Goal: Task Accomplishment & Management: Manage account settings

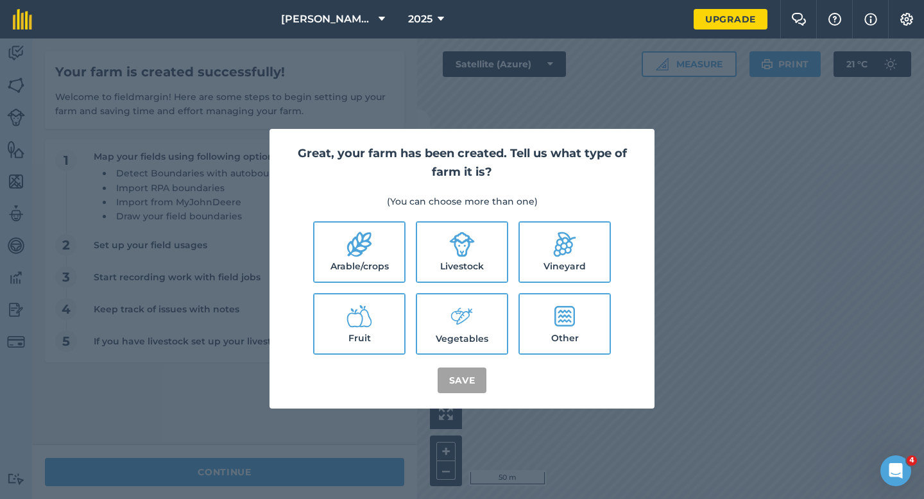
click at [373, 245] on label "Arable/crops" at bounding box center [360, 252] width 90 height 59
checkbox input "true"
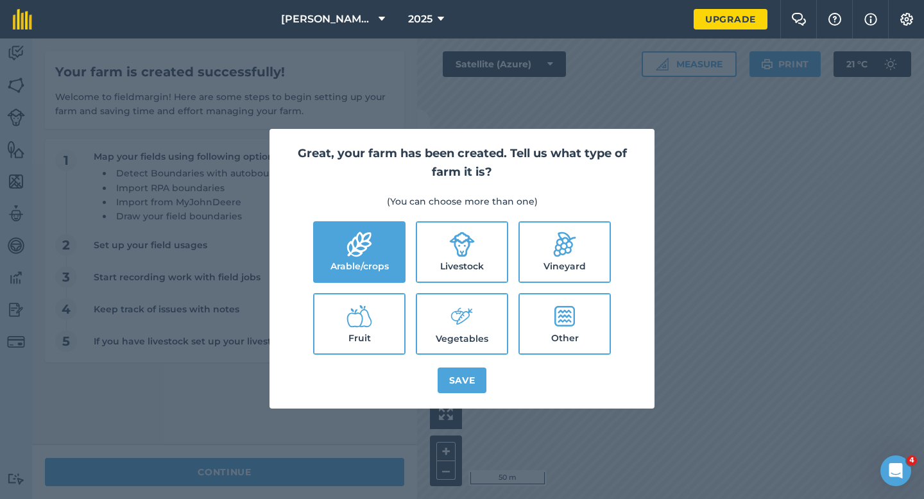
click at [429, 257] on label "Livestock" at bounding box center [462, 252] width 90 height 59
checkbox input "true"
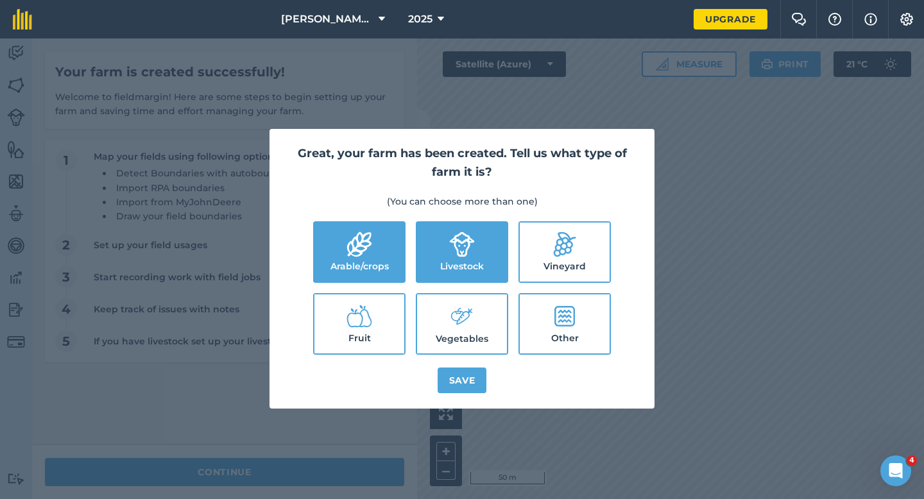
click at [444, 300] on label "Vegetables" at bounding box center [462, 324] width 90 height 59
checkbox input "true"
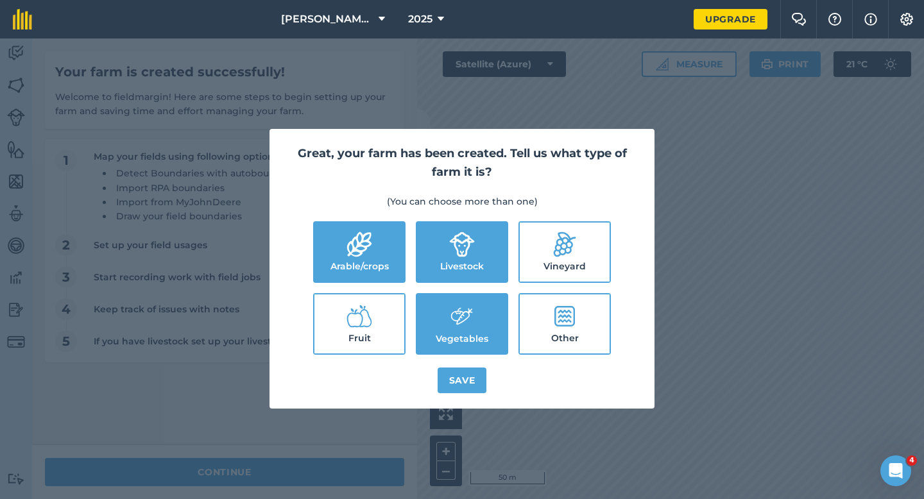
click at [474, 402] on div "Great, your farm has been created. Tell us what type of farm it is? (You can ch…" at bounding box center [462, 269] width 385 height 280
click at [473, 385] on button "Save" at bounding box center [462, 381] width 49 height 26
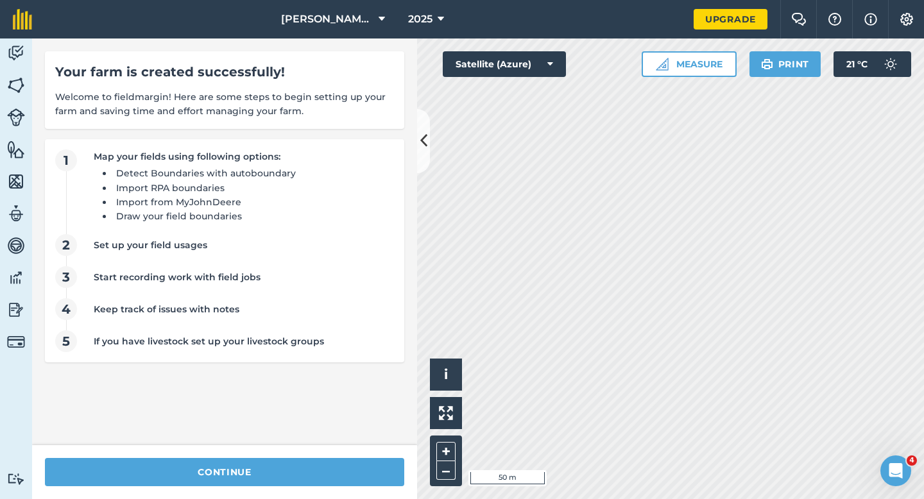
click at [321, 456] on div "continue" at bounding box center [224, 472] width 385 height 54
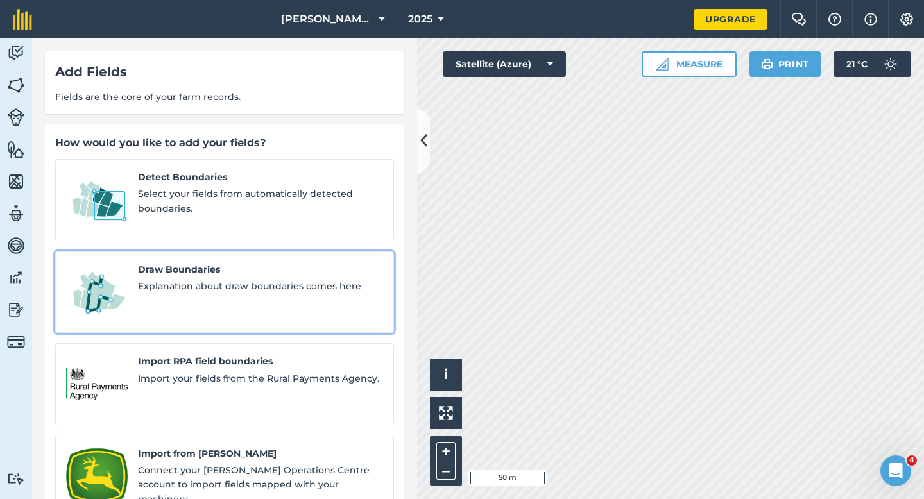
click at [236, 252] on link "Draw Boundaries Explanation about draw boundaries comes here" at bounding box center [224, 293] width 339 height 82
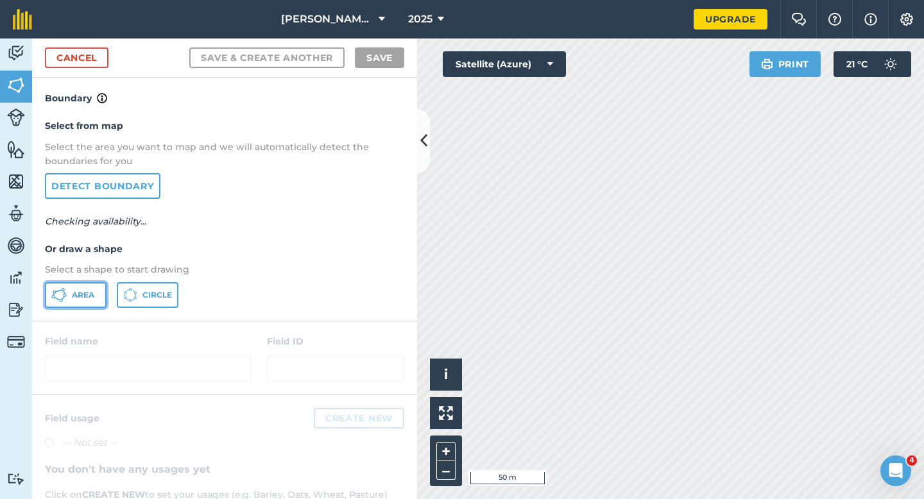
click at [68, 288] on button "Area" at bounding box center [76, 295] width 62 height 26
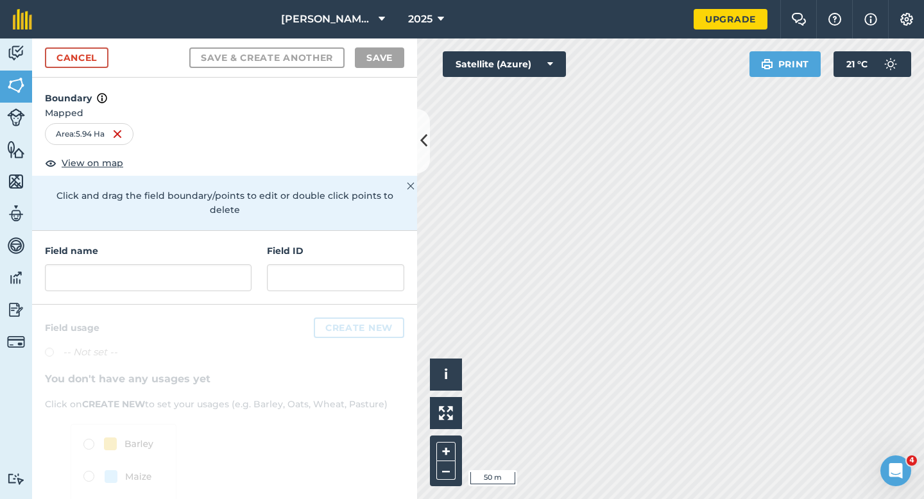
click at [238, 277] on div "Field name Field ID" at bounding box center [224, 268] width 385 height 74
click at [236, 264] on input "text" at bounding box center [148, 277] width 207 height 27
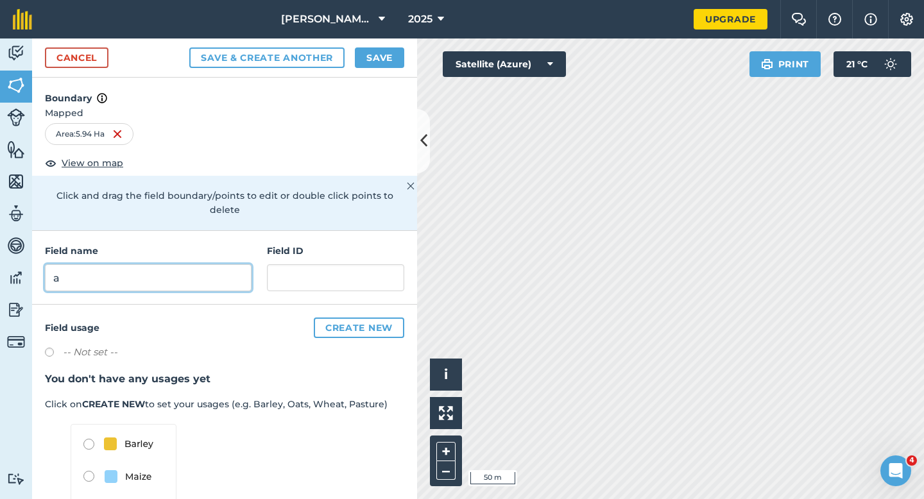
click at [220, 268] on input "a" at bounding box center [148, 277] width 207 height 27
type input "A"
click at [370, 60] on button "Save" at bounding box center [379, 57] width 49 height 21
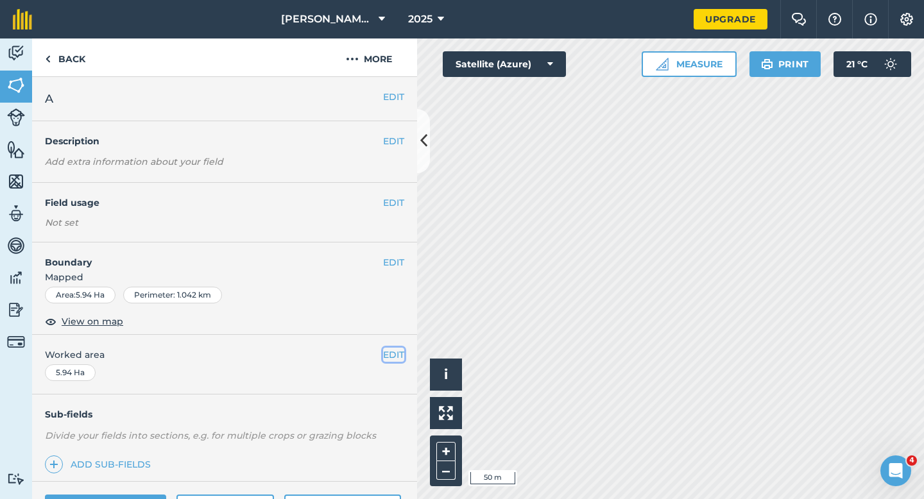
click at [387, 351] on button "EDIT" at bounding box center [393, 355] width 21 height 14
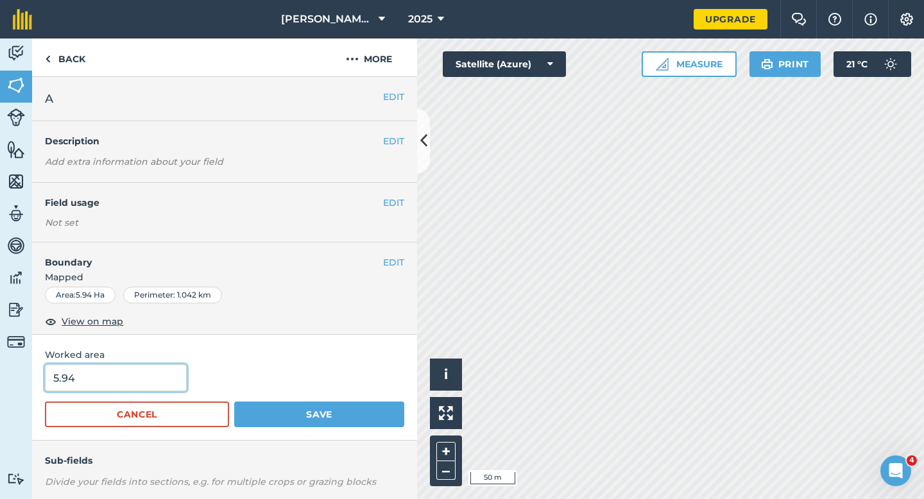
type input "6"
click at [141, 382] on input "6" at bounding box center [116, 378] width 142 height 27
click at [234, 402] on button "Save" at bounding box center [319, 415] width 170 height 26
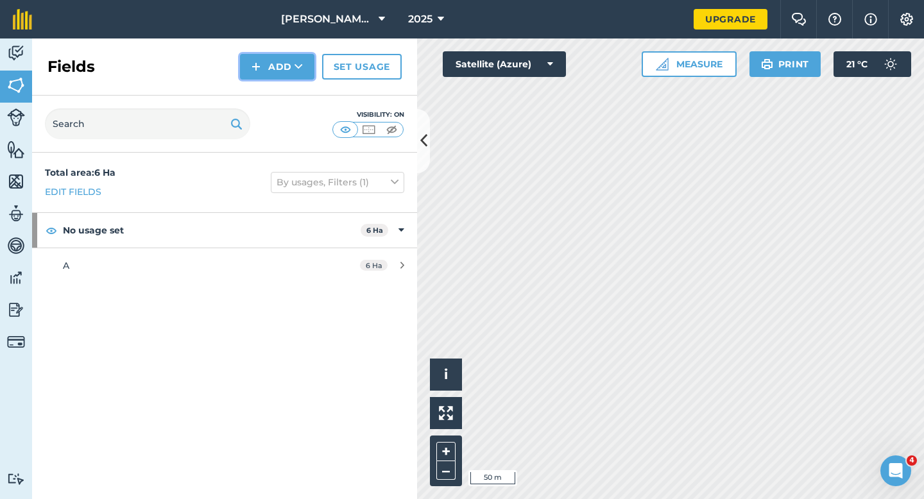
click at [266, 66] on button "Add" at bounding box center [277, 67] width 74 height 26
click at [272, 96] on link "Draw" at bounding box center [277, 96] width 71 height 28
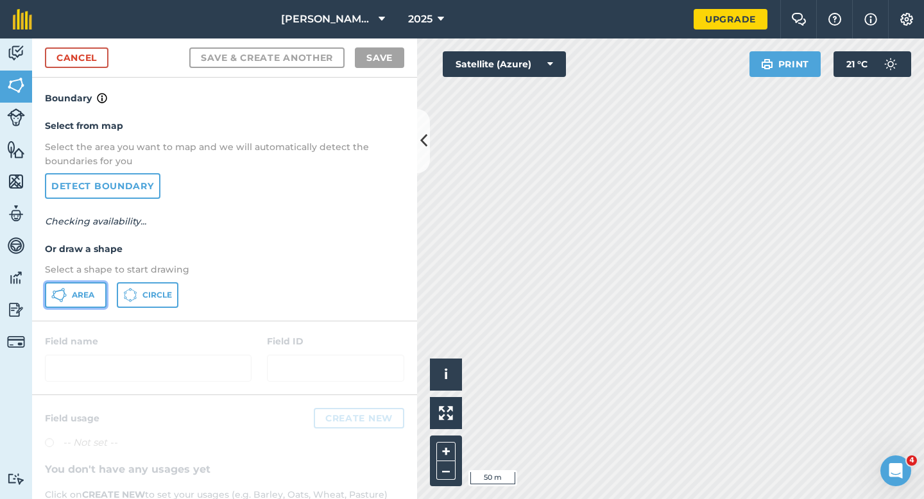
click at [56, 300] on icon at bounding box center [58, 295] width 15 height 15
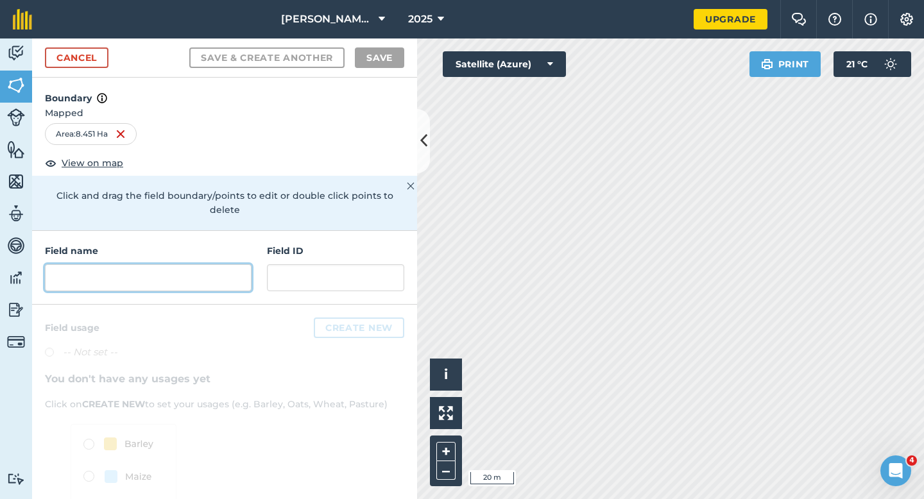
click at [208, 264] on input "text" at bounding box center [148, 277] width 207 height 27
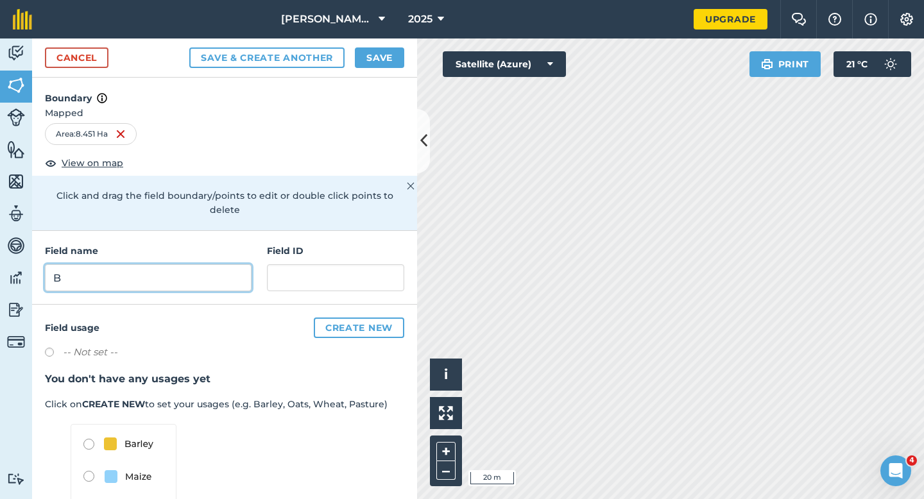
type input "B"
click at [375, 56] on button "Save" at bounding box center [379, 57] width 49 height 21
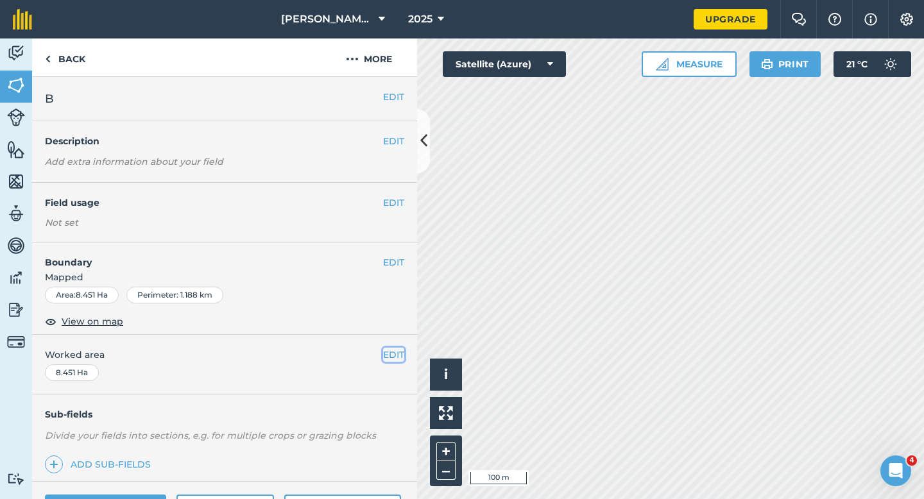
click at [388, 355] on button "EDIT" at bounding box center [393, 355] width 21 height 14
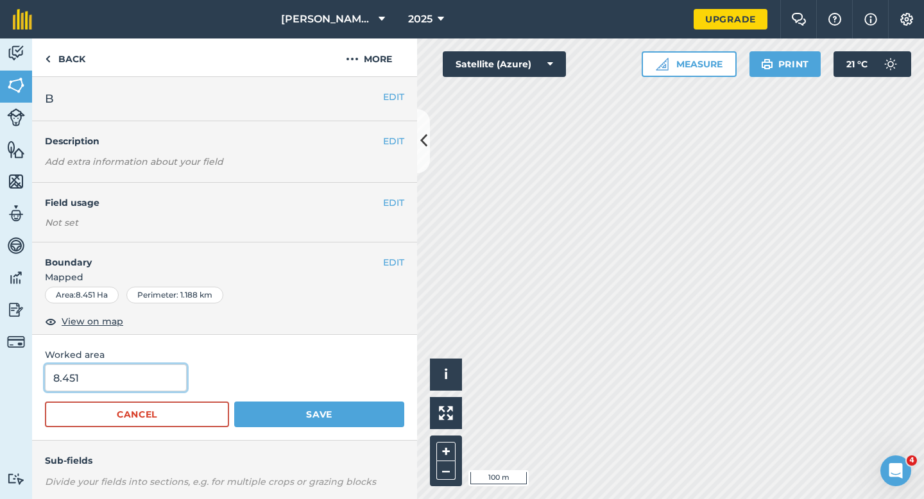
click at [180, 371] on input "8.451" at bounding box center [116, 378] width 142 height 27
click at [156, 385] on input "8.45" at bounding box center [116, 378] width 142 height 27
type input "8.5"
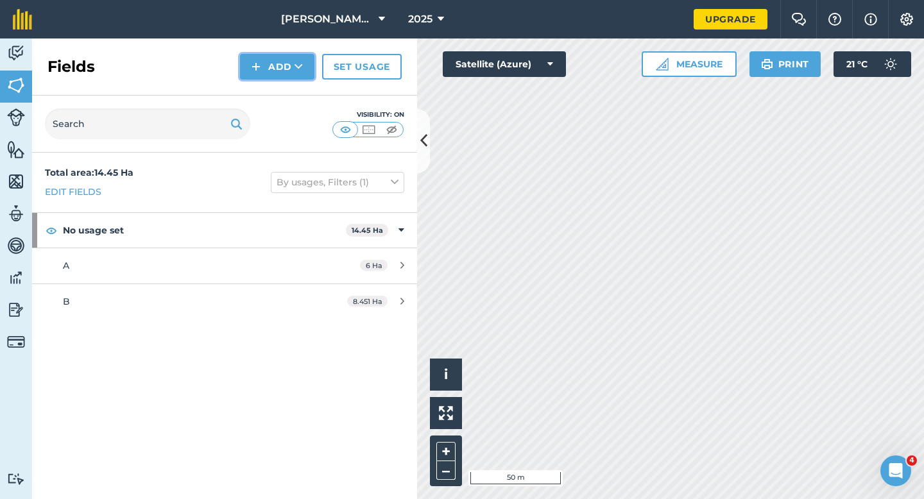
click at [268, 67] on button "Add" at bounding box center [277, 67] width 74 height 26
click at [270, 91] on link "Draw" at bounding box center [277, 96] width 71 height 28
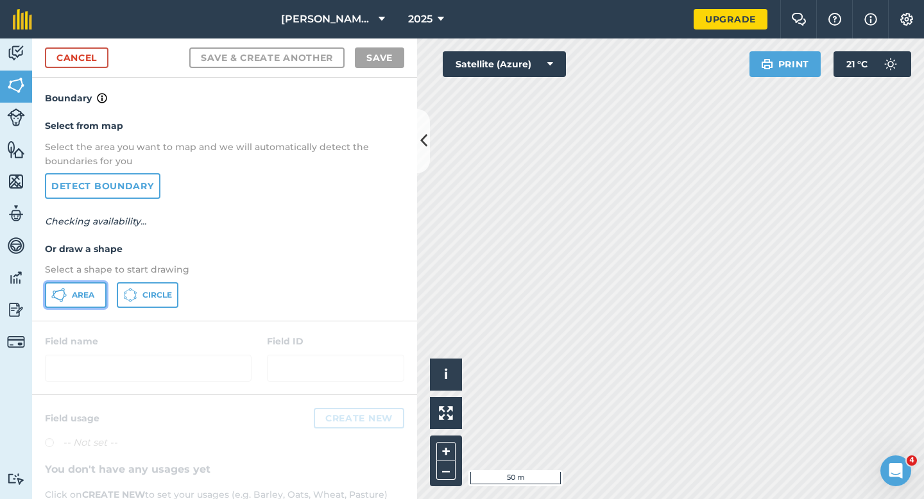
click at [80, 288] on button "Area" at bounding box center [76, 295] width 62 height 26
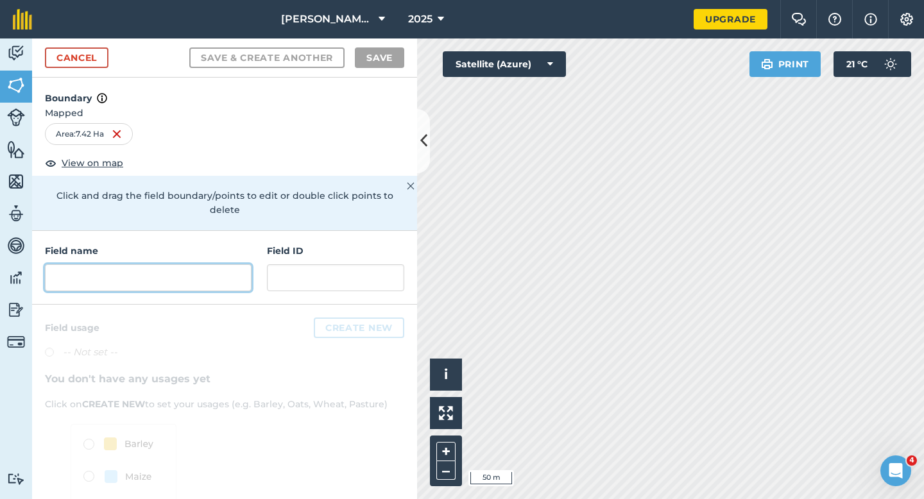
click at [184, 264] on input "text" at bounding box center [148, 277] width 207 height 27
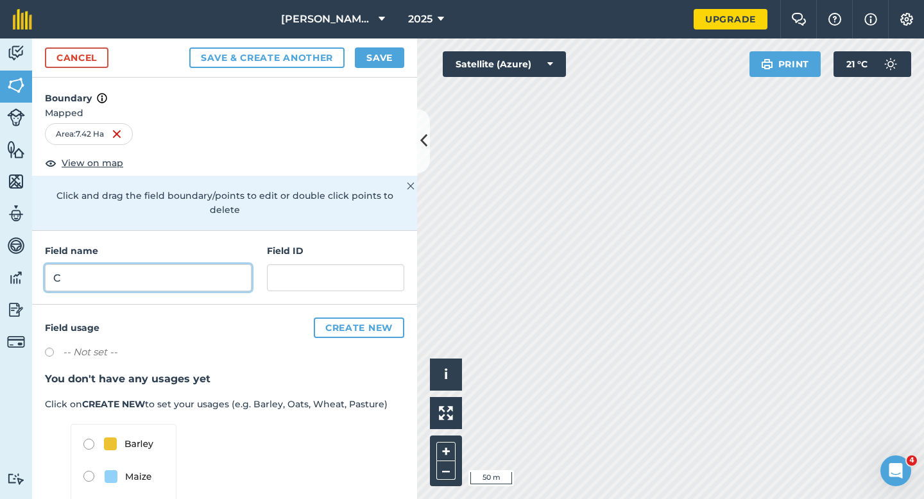
type input "C"
click at [393, 63] on button "Save" at bounding box center [379, 57] width 49 height 21
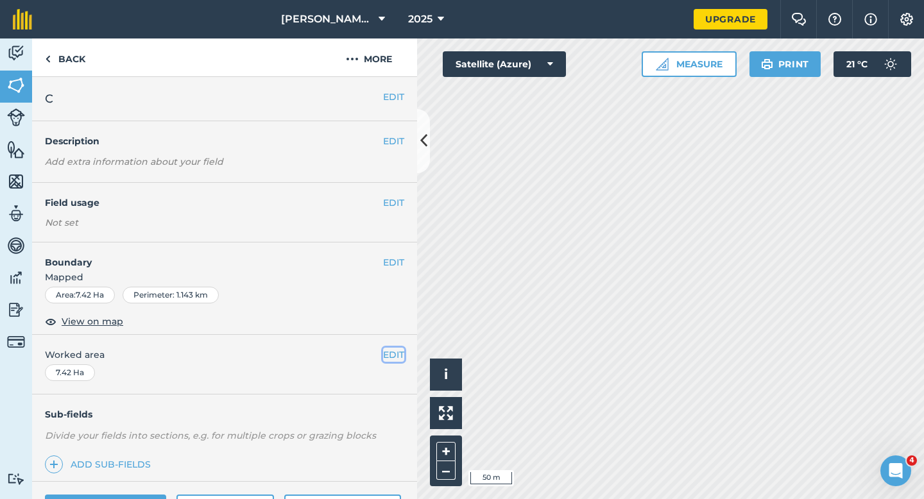
click at [385, 356] on button "EDIT" at bounding box center [393, 355] width 21 height 14
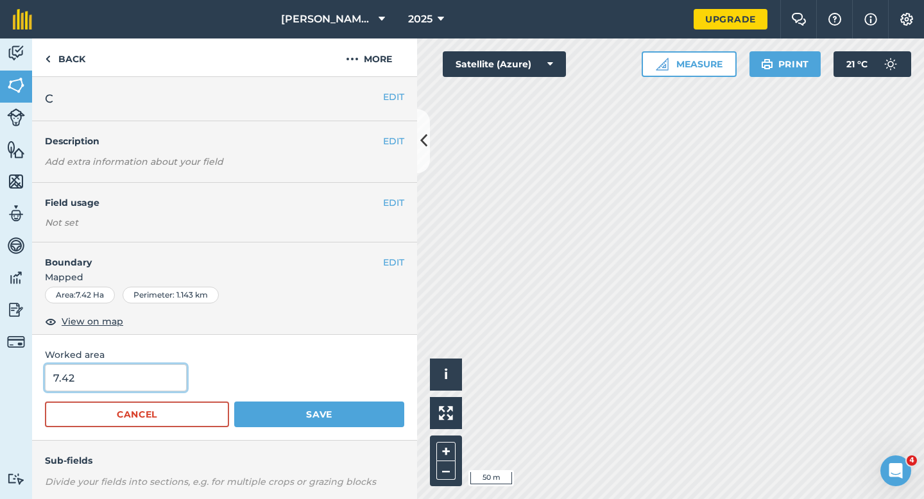
click at [125, 392] on input "7.42" at bounding box center [116, 378] width 142 height 27
type input "7.4"
click at [234, 402] on button "Save" at bounding box center [319, 415] width 170 height 26
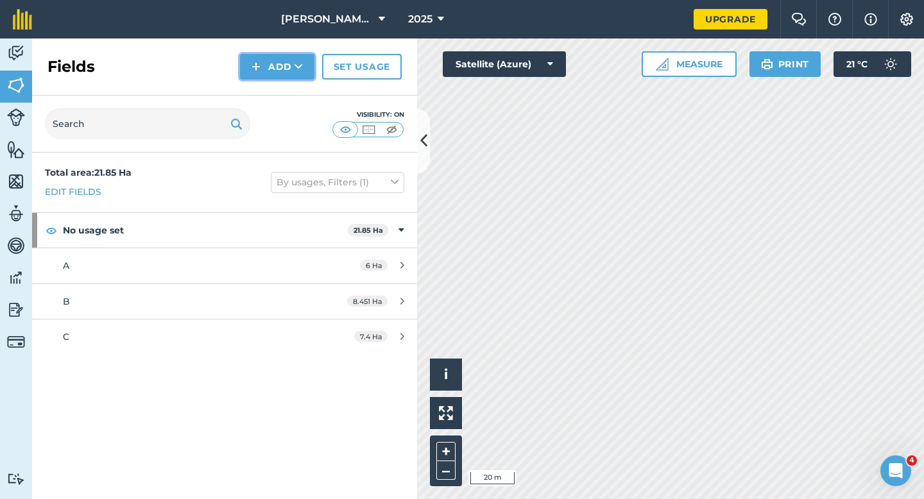
click at [265, 72] on button "Add" at bounding box center [277, 67] width 74 height 26
click at [265, 90] on link "Draw" at bounding box center [277, 96] width 71 height 28
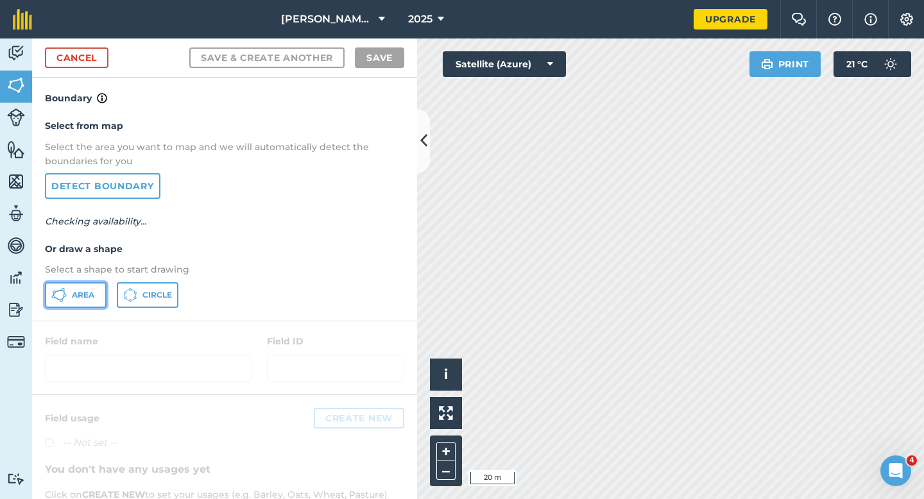
click at [88, 307] on button "Area" at bounding box center [76, 295] width 62 height 26
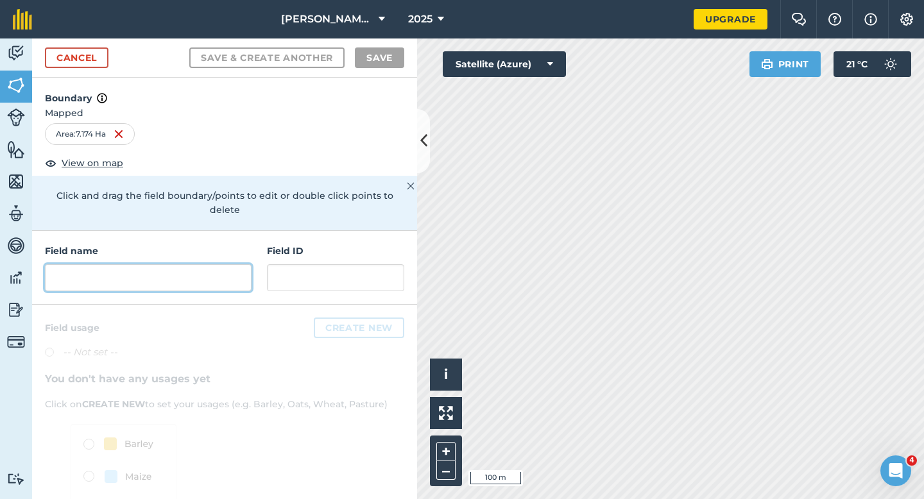
click at [235, 275] on input "text" at bounding box center [148, 277] width 207 height 27
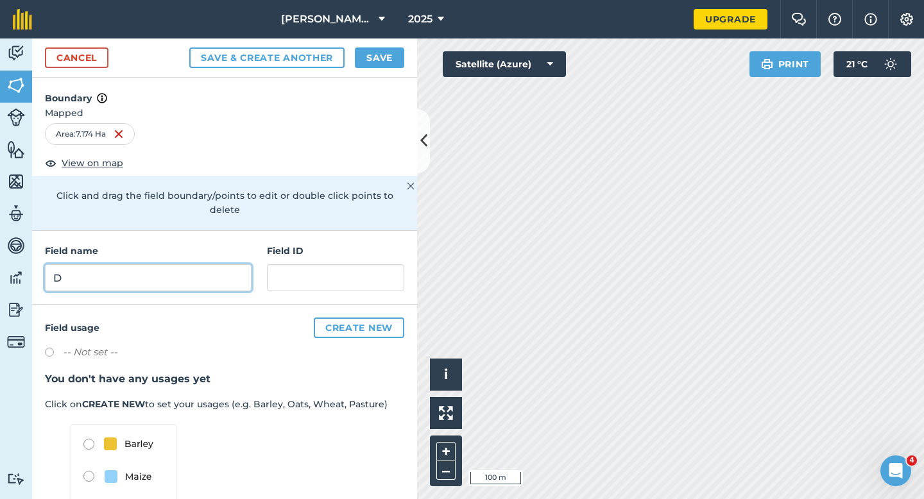
type input "D"
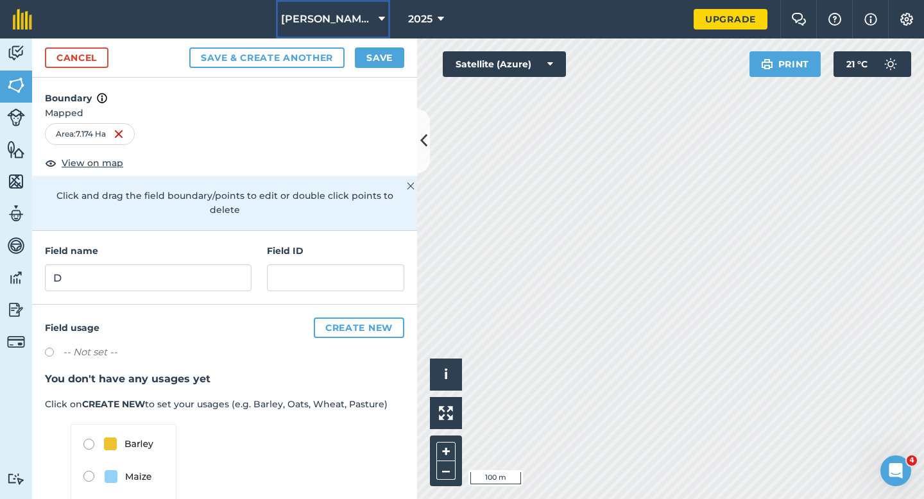
click at [362, 32] on button "[PERSON_NAME] & Sons" at bounding box center [333, 19] width 114 height 39
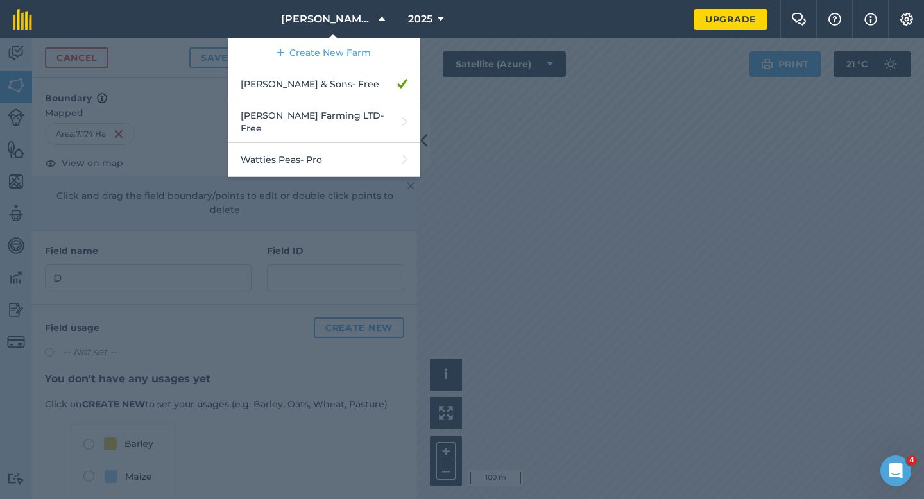
click at [436, 114] on div at bounding box center [462, 269] width 924 height 461
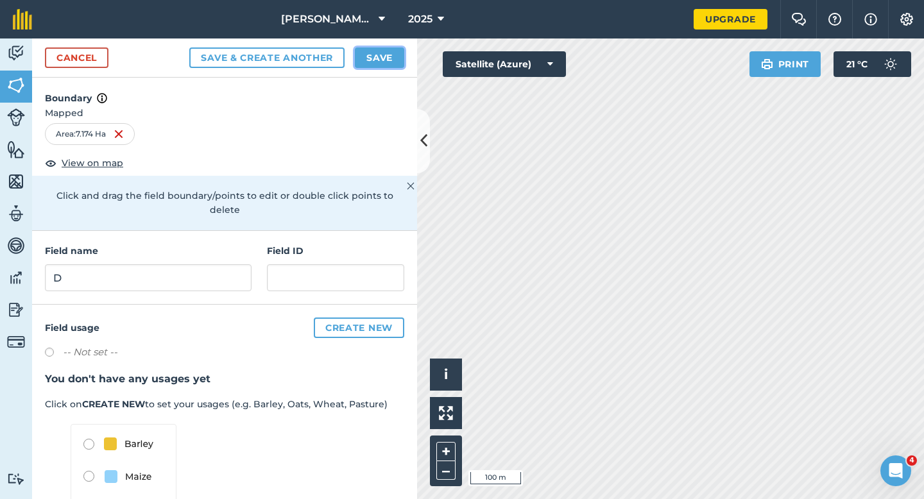
click at [388, 55] on button "Save" at bounding box center [379, 57] width 49 height 21
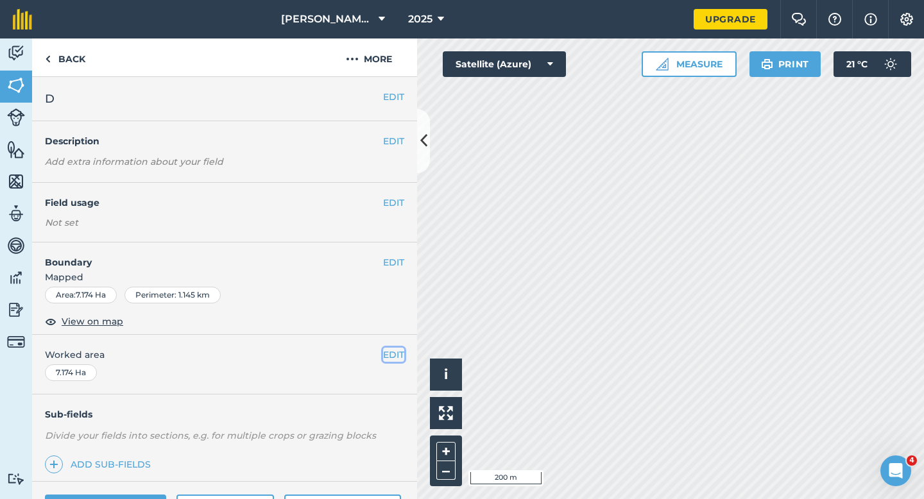
drag, startPoint x: 384, startPoint y: 356, endPoint x: 315, endPoint y: 358, distance: 70.0
click at [385, 356] on button "EDIT" at bounding box center [393, 355] width 21 height 14
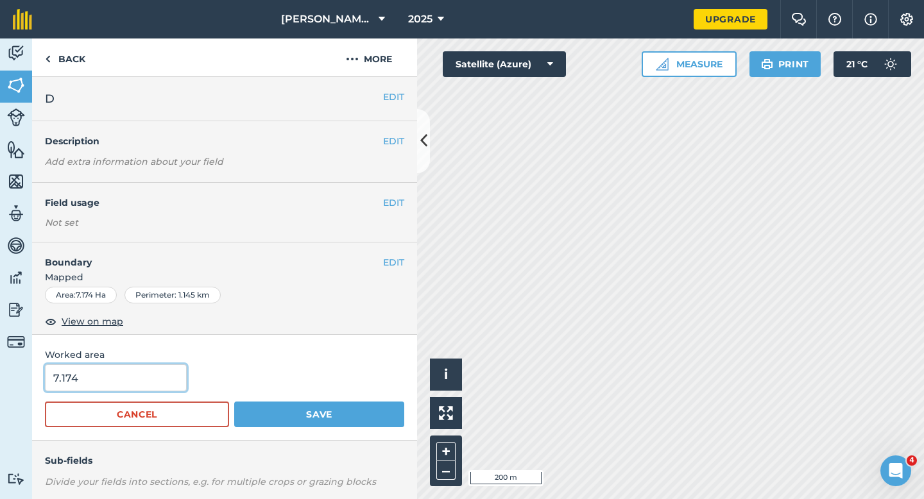
click at [97, 374] on input "7.174" at bounding box center [116, 378] width 142 height 27
type input "7.2"
click at [234, 402] on button "Save" at bounding box center [319, 415] width 170 height 26
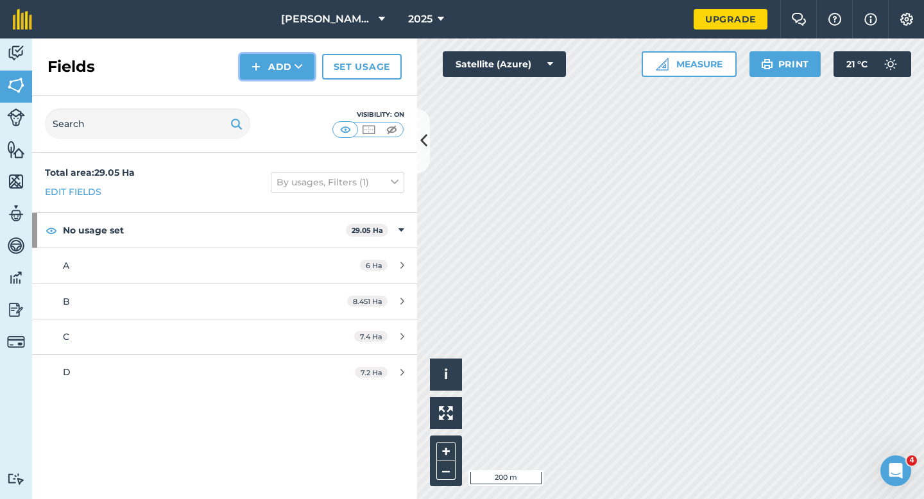
click at [292, 66] on button "Add" at bounding box center [277, 67] width 74 height 26
click at [292, 88] on link "Draw" at bounding box center [277, 96] width 71 height 28
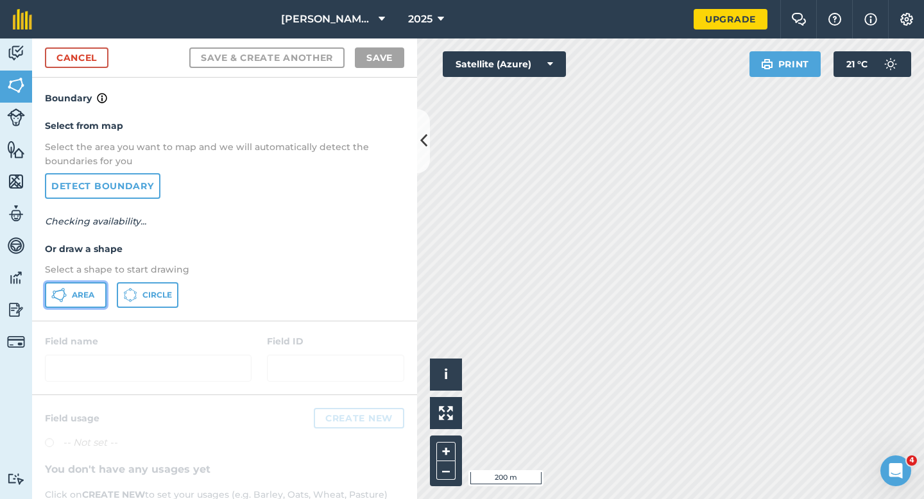
click at [85, 297] on span "Area" at bounding box center [83, 295] width 22 height 10
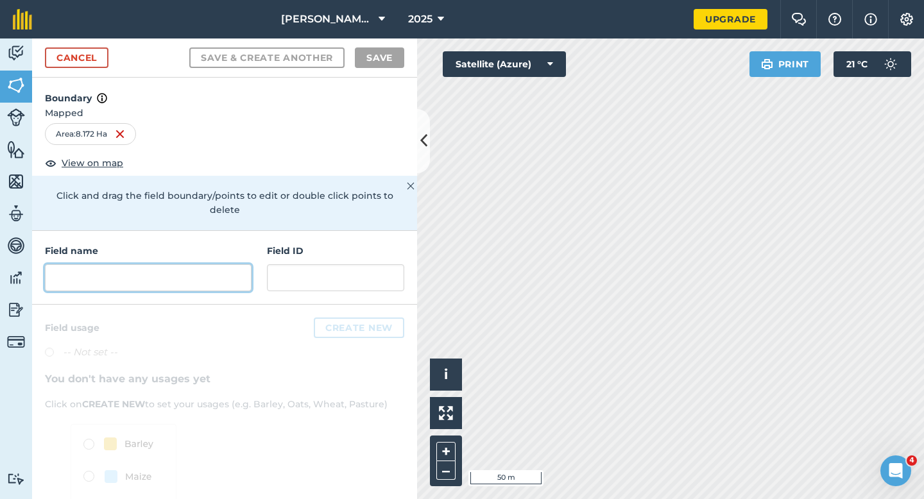
click at [228, 270] on input "text" at bounding box center [148, 277] width 207 height 27
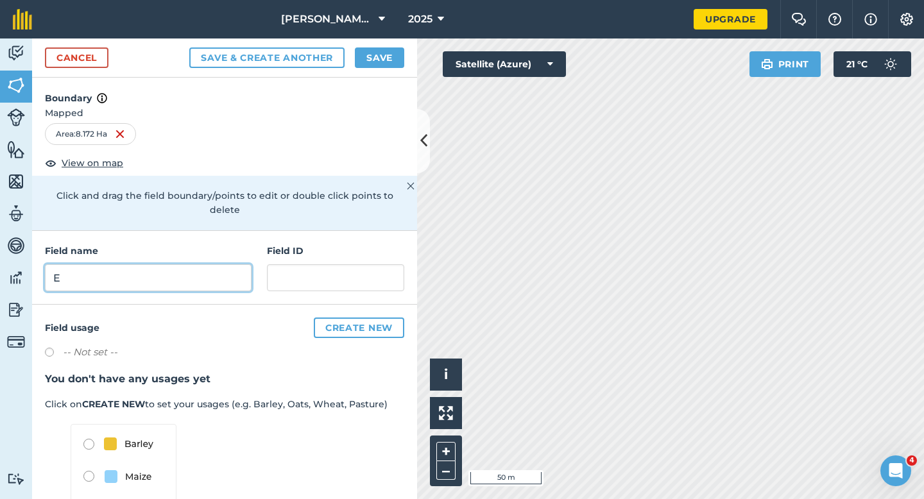
type input "E"
click at [397, 56] on button "Save" at bounding box center [379, 57] width 49 height 21
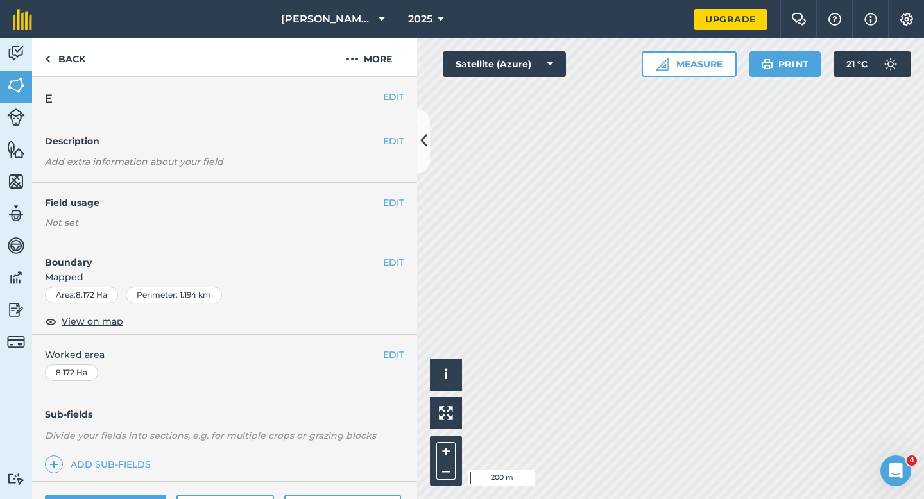
click at [393, 366] on div "EDIT Worked area 8.172 Ha" at bounding box center [224, 365] width 385 height 60
click at [393, 359] on button "EDIT" at bounding box center [393, 355] width 21 height 14
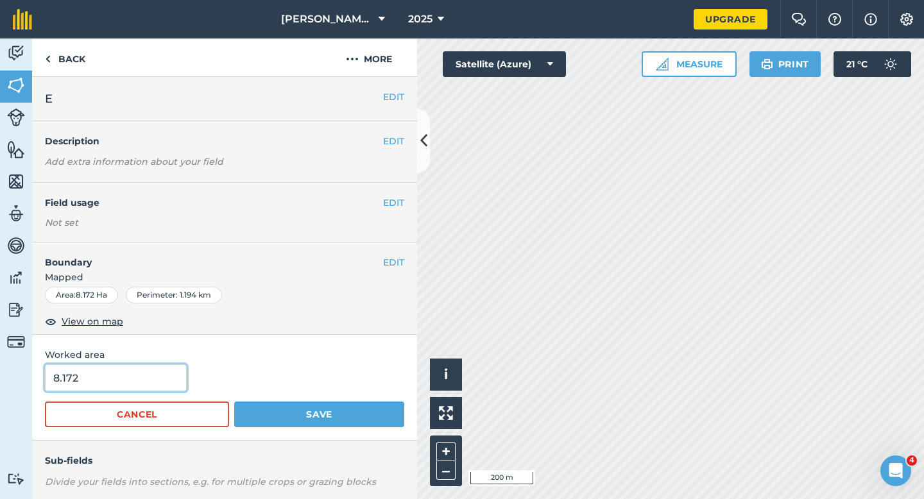
click at [92, 373] on input "8.172" at bounding box center [116, 378] width 142 height 27
click at [95, 379] on input "8.172" at bounding box center [116, 378] width 142 height 27
type input "8.2"
click at [234, 402] on button "Save" at bounding box center [319, 415] width 170 height 26
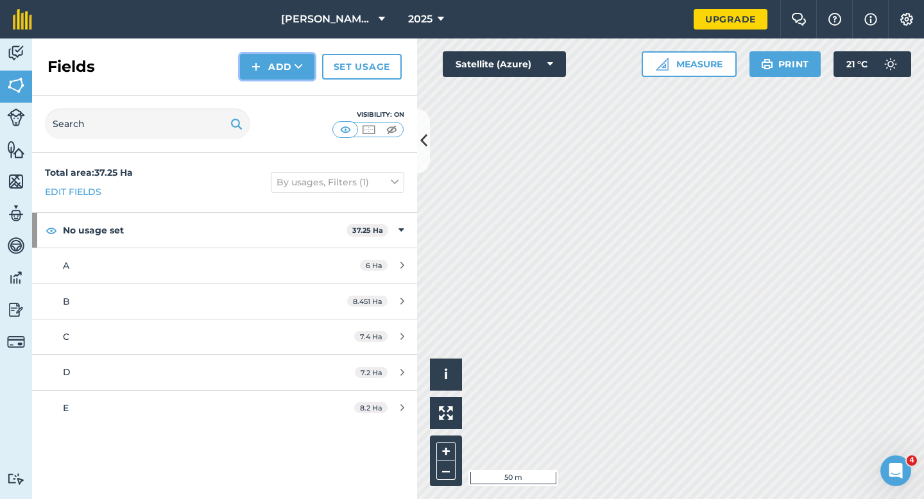
click at [268, 79] on button "Add" at bounding box center [277, 67] width 74 height 26
click at [270, 89] on link "Draw" at bounding box center [277, 96] width 71 height 28
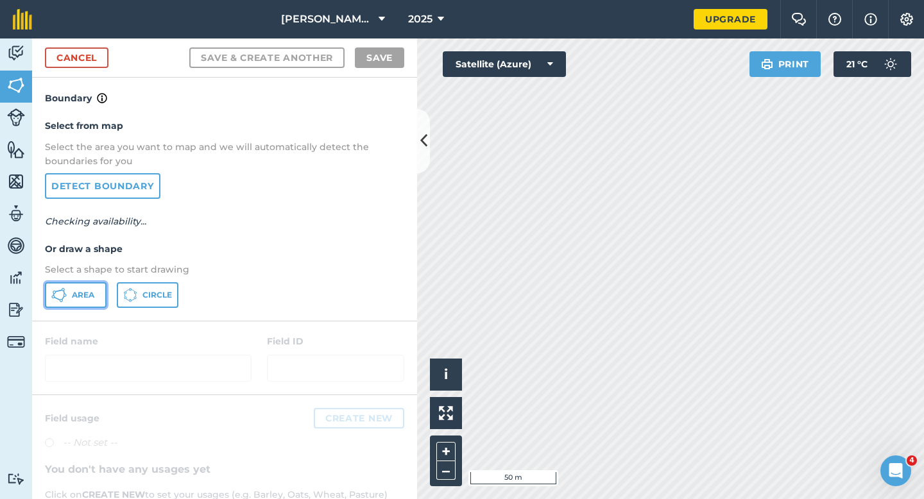
click at [98, 292] on button "Area" at bounding box center [76, 295] width 62 height 26
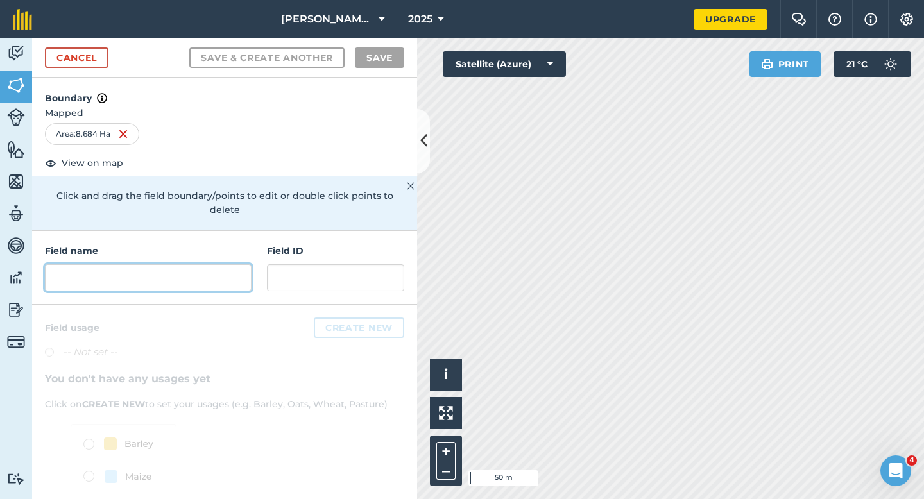
click at [220, 269] on input "text" at bounding box center [148, 277] width 207 height 27
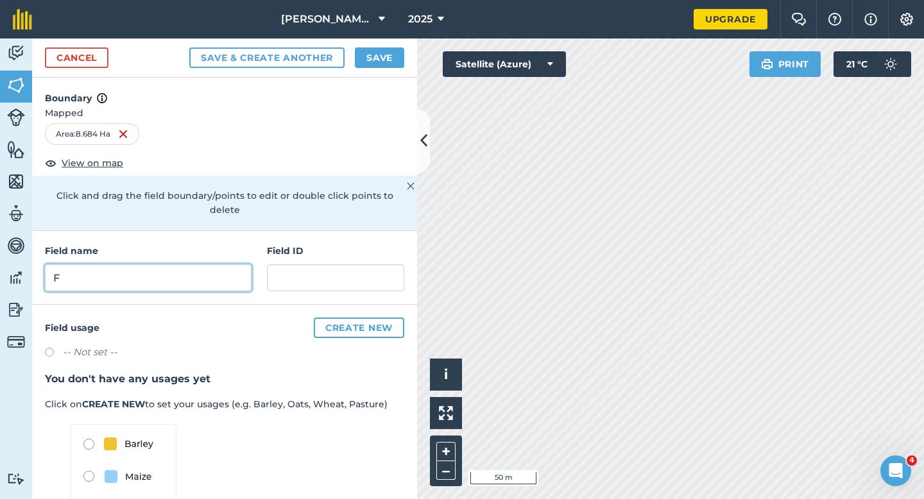
type input "F"
click at [388, 58] on button "Save" at bounding box center [379, 57] width 49 height 21
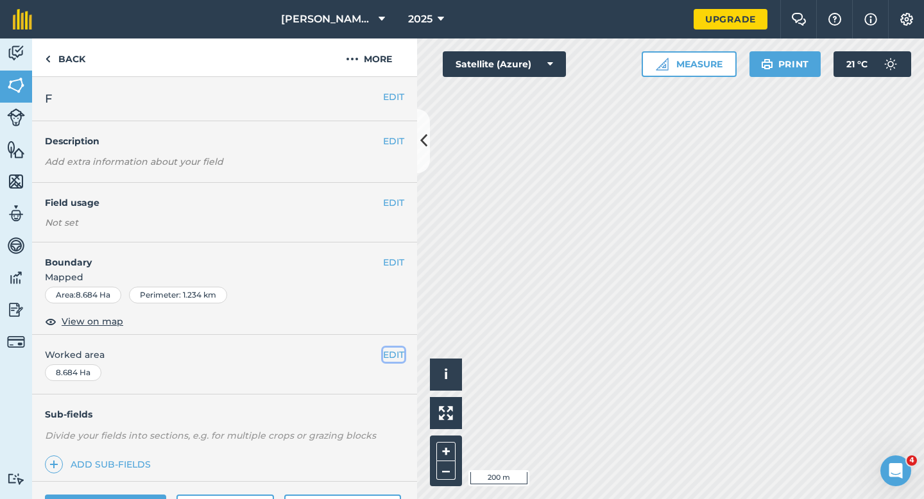
click at [391, 349] on button "EDIT" at bounding box center [393, 355] width 21 height 14
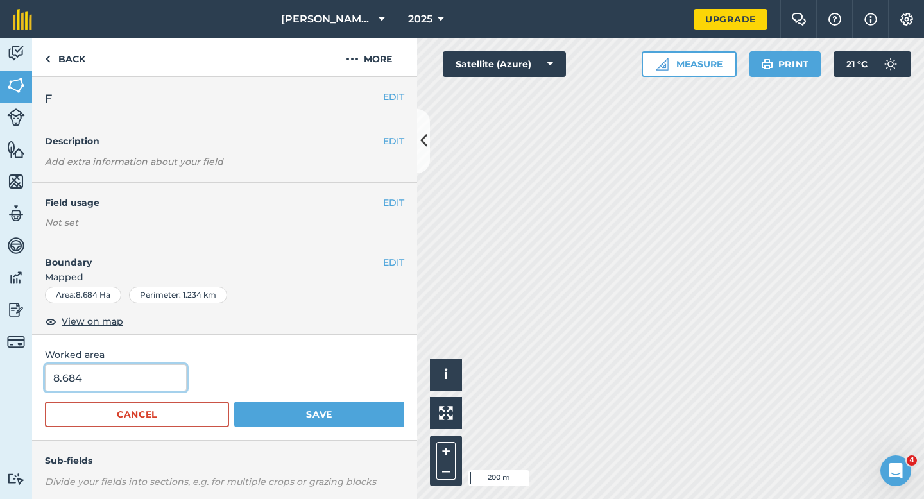
click at [123, 375] on input "8.684" at bounding box center [116, 378] width 142 height 27
type input "8.8"
click at [234, 402] on button "Save" at bounding box center [319, 415] width 170 height 26
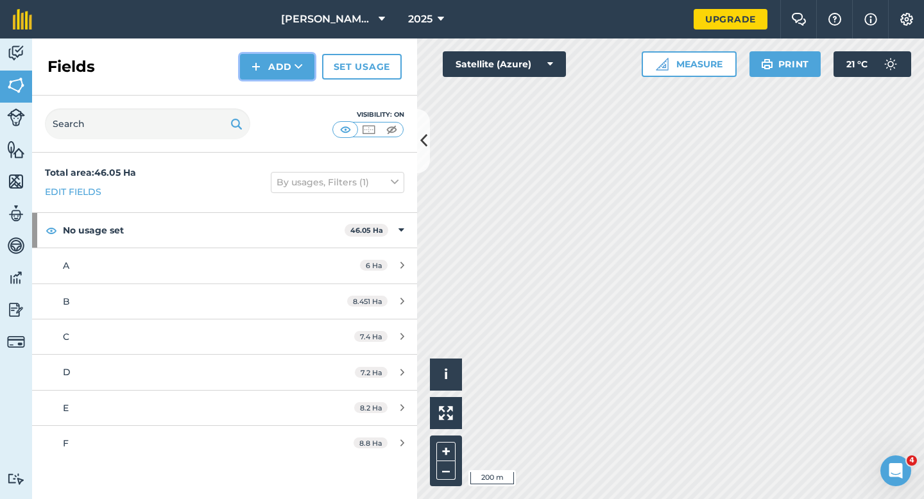
click at [273, 65] on button "Add" at bounding box center [277, 67] width 74 height 26
click at [273, 86] on link "Draw" at bounding box center [277, 96] width 71 height 28
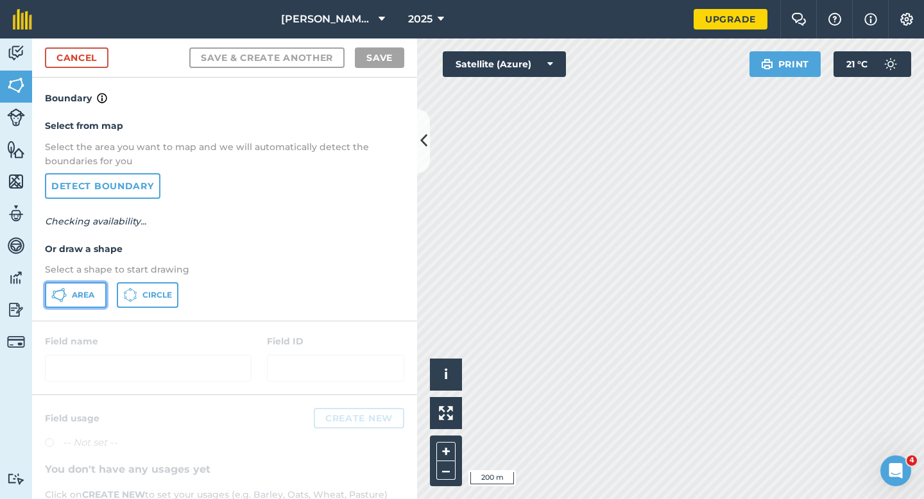
click at [70, 300] on button "Area" at bounding box center [76, 295] width 62 height 26
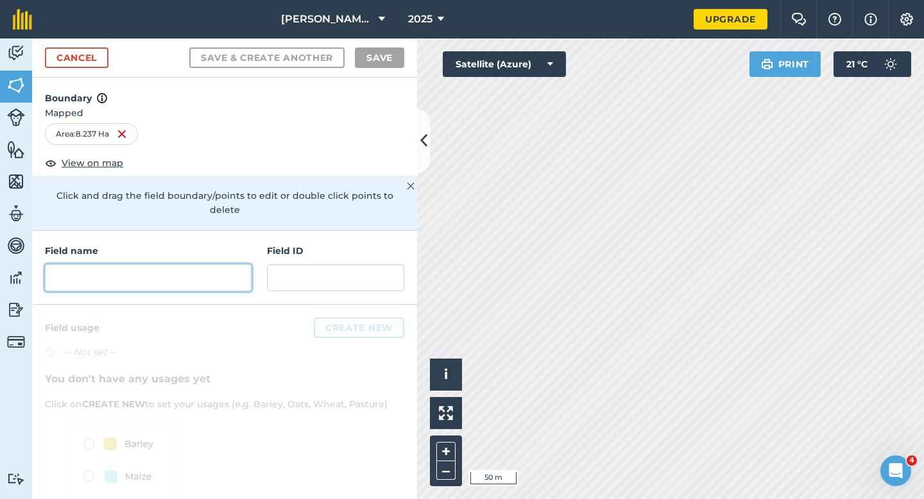
click at [224, 264] on input "text" at bounding box center [148, 277] width 207 height 27
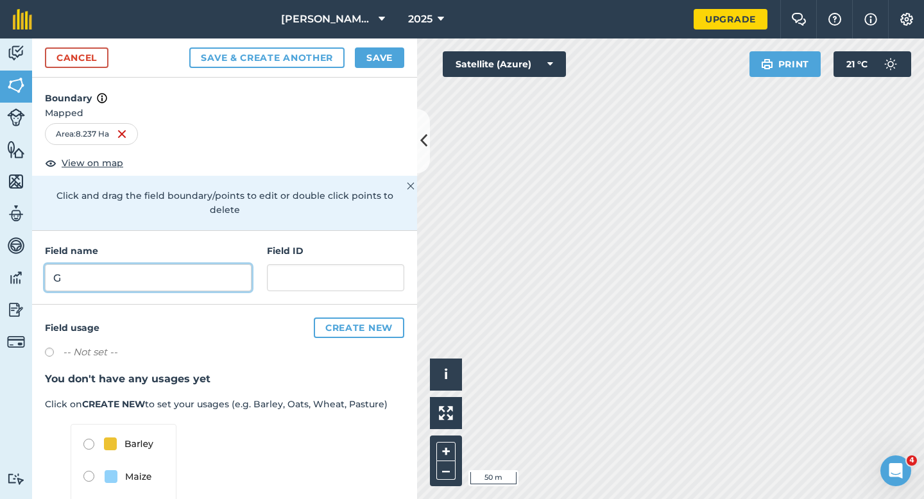
type input "G"
click at [397, 53] on button "Save" at bounding box center [379, 57] width 49 height 21
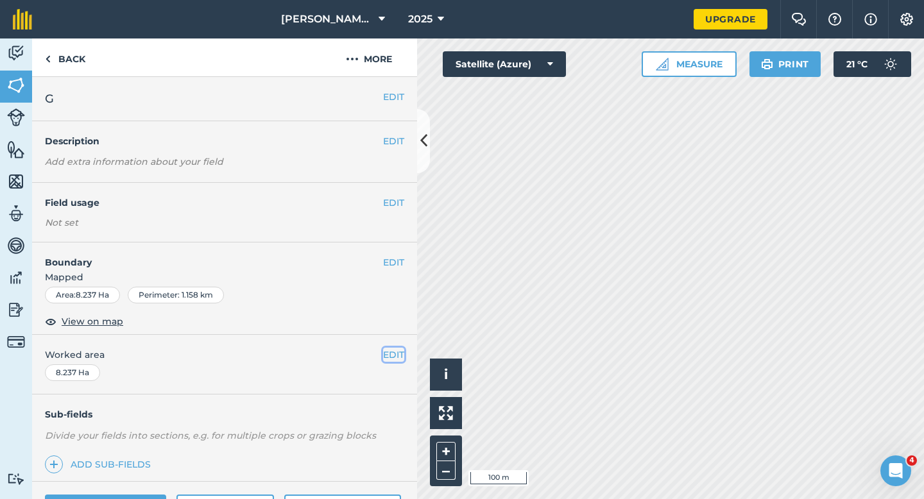
click at [392, 358] on button "EDIT" at bounding box center [393, 355] width 21 height 14
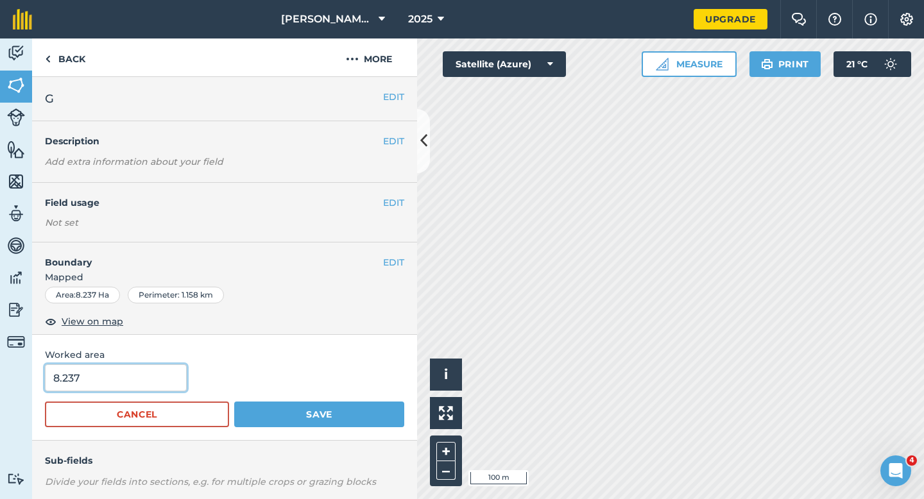
click at [137, 369] on input "8.237" at bounding box center [116, 378] width 142 height 27
click at [134, 383] on input "8.237" at bounding box center [116, 378] width 142 height 27
type input "8.2"
click at [234, 402] on button "Save" at bounding box center [319, 415] width 170 height 26
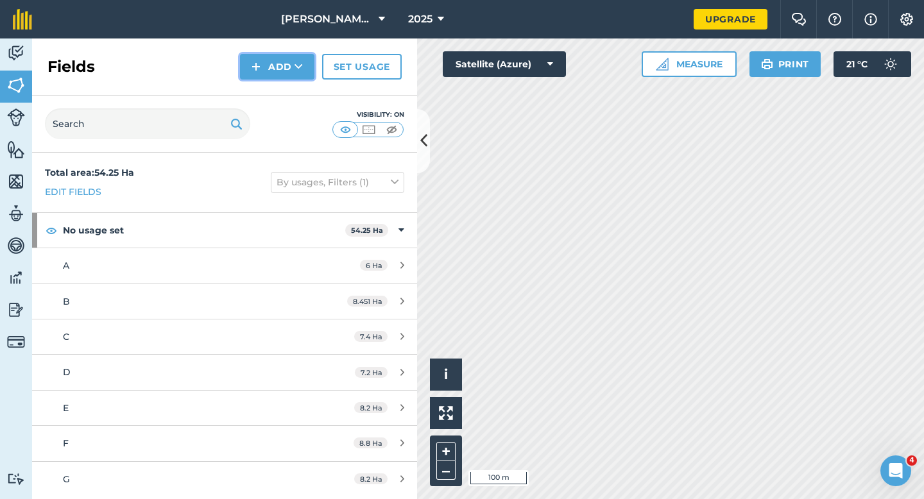
click at [261, 74] on button "Add" at bounding box center [277, 67] width 74 height 26
click at [261, 89] on link "Draw" at bounding box center [277, 96] width 71 height 28
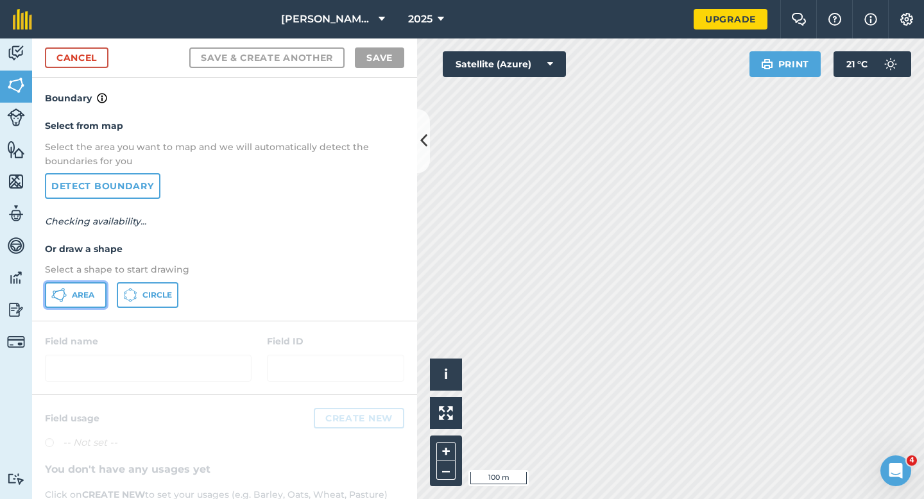
click at [99, 289] on button "Area" at bounding box center [76, 295] width 62 height 26
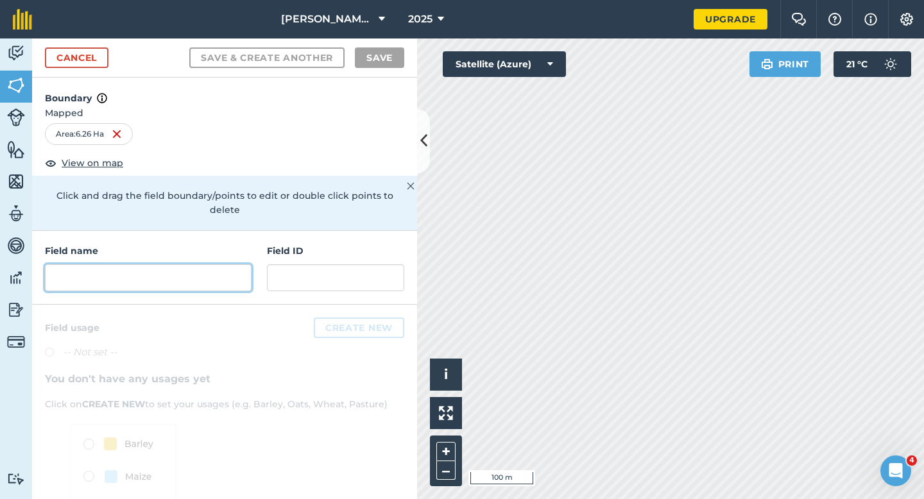
click at [207, 266] on input "text" at bounding box center [148, 277] width 207 height 27
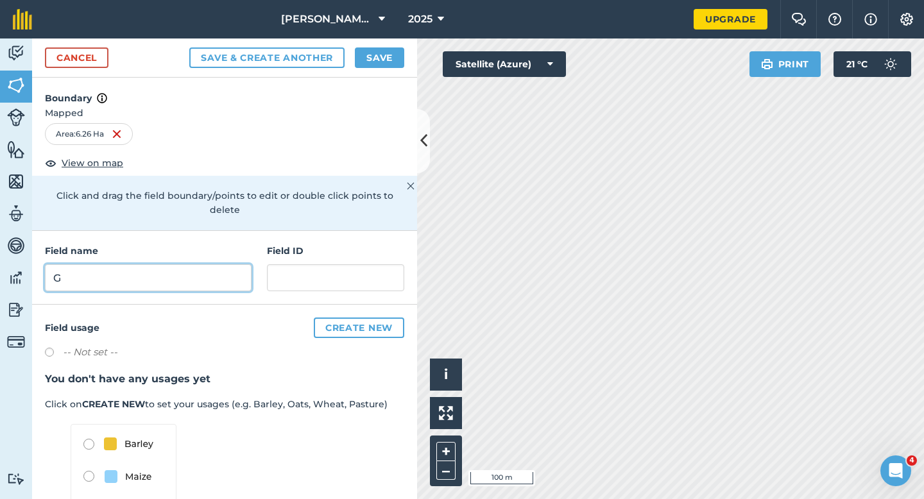
type input "G"
click at [386, 51] on button "Save" at bounding box center [379, 57] width 49 height 21
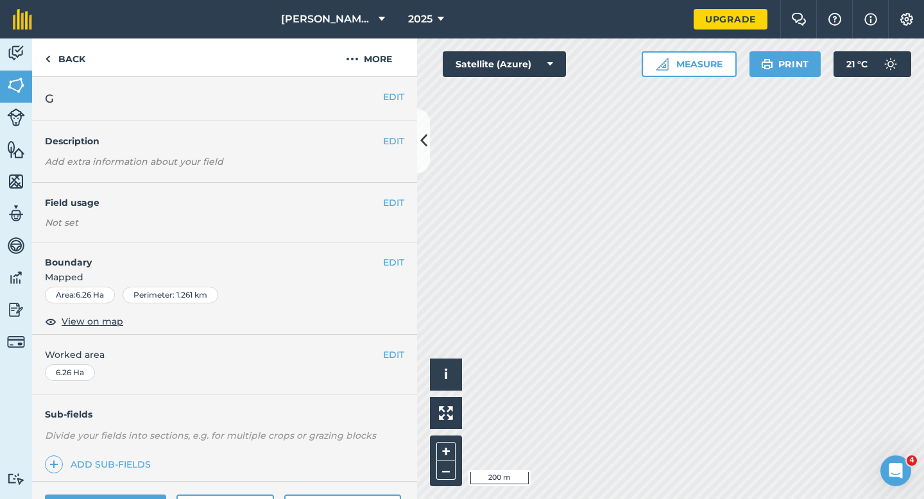
click at [390, 105] on div "EDIT G" at bounding box center [224, 99] width 385 height 44
click at [392, 99] on button "EDIT" at bounding box center [393, 97] width 21 height 14
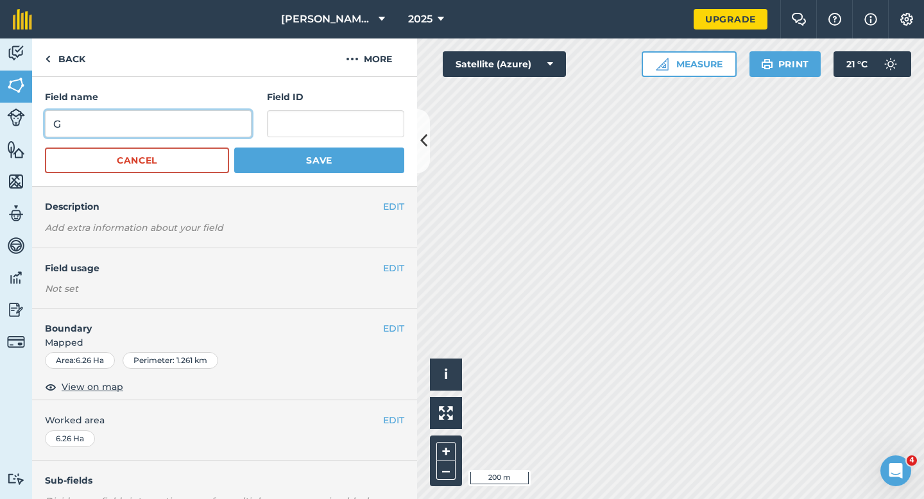
click at [207, 118] on input "G" at bounding box center [148, 123] width 207 height 27
type input "H"
click at [234, 148] on button "Save" at bounding box center [319, 161] width 170 height 26
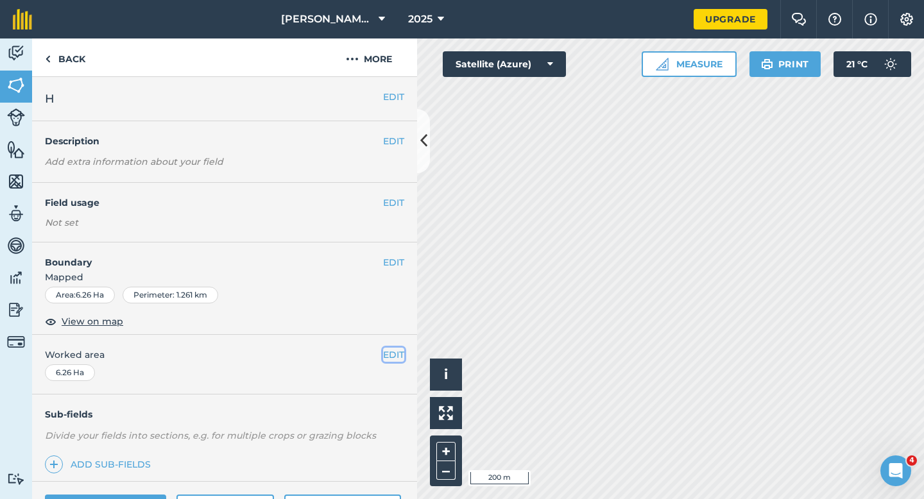
click at [401, 354] on button "EDIT" at bounding box center [393, 355] width 21 height 14
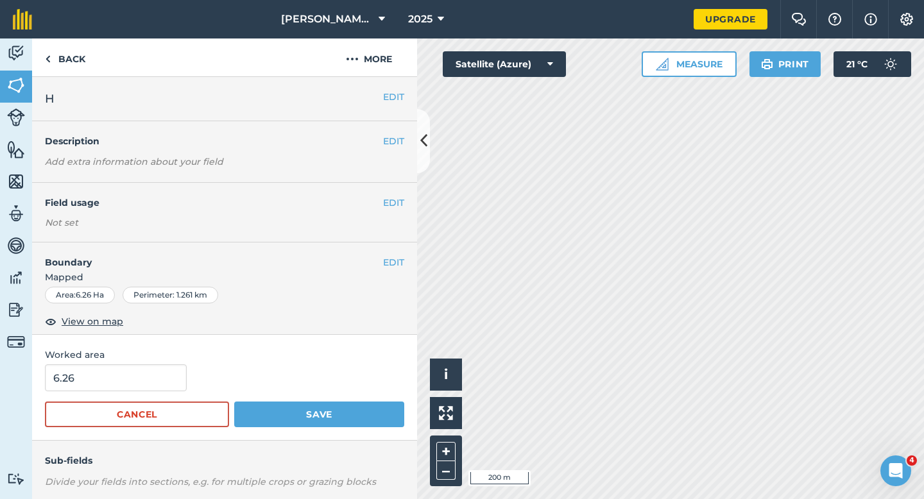
click at [63, 364] on div "Worked area 6.26 Cancel Save" at bounding box center [224, 388] width 385 height 106
click at [94, 364] on div "Worked area 6.26 Cancel Save" at bounding box center [224, 388] width 385 height 106
click at [94, 371] on input "6.26" at bounding box center [116, 378] width 142 height 27
click at [97, 375] on input "6.26" at bounding box center [116, 378] width 142 height 27
type input "6.3"
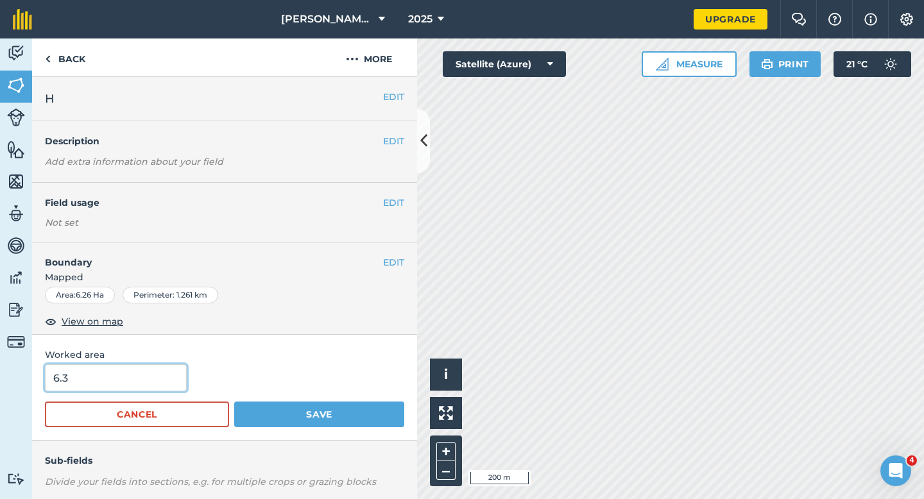
click at [234, 402] on button "Save" at bounding box center [319, 415] width 170 height 26
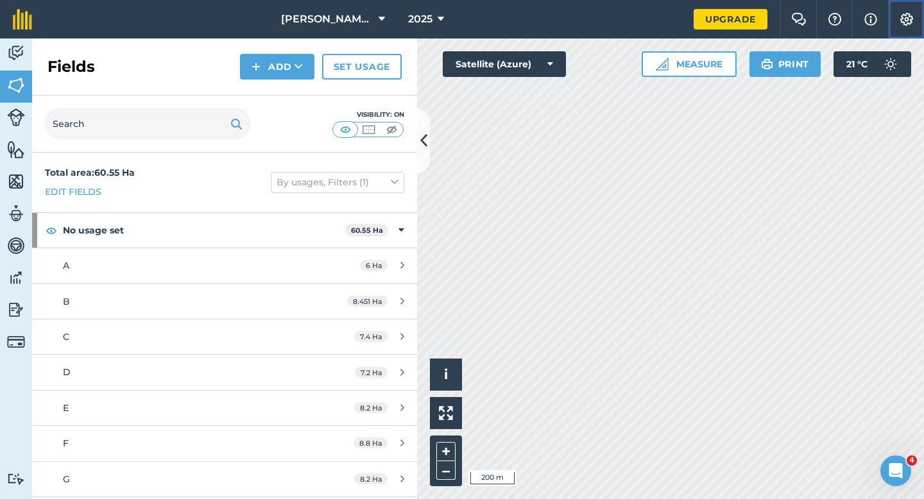
click at [909, 26] on button "Settings" at bounding box center [906, 19] width 36 height 39
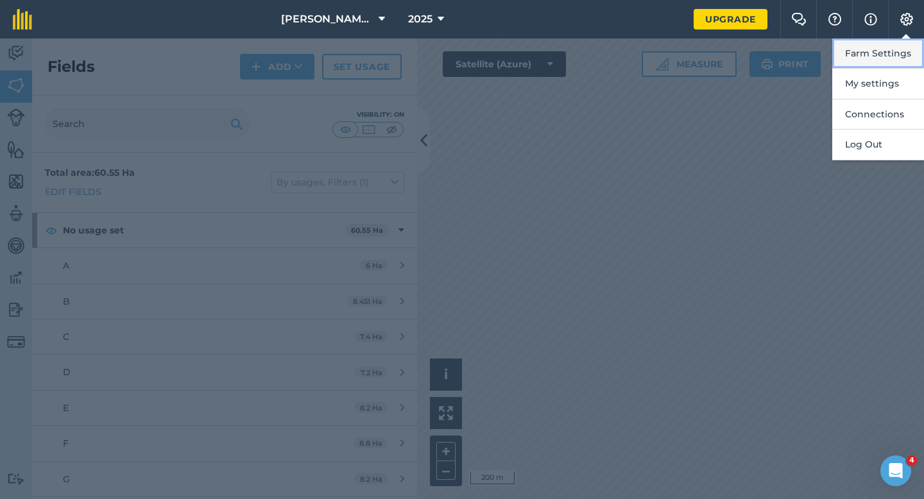
click at [909, 54] on button "Farm Settings" at bounding box center [878, 54] width 92 height 30
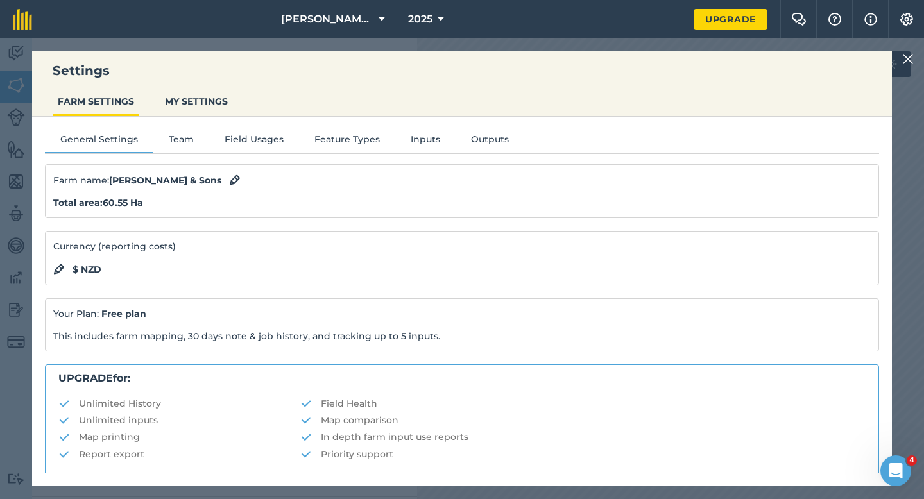
scroll to position [246, 0]
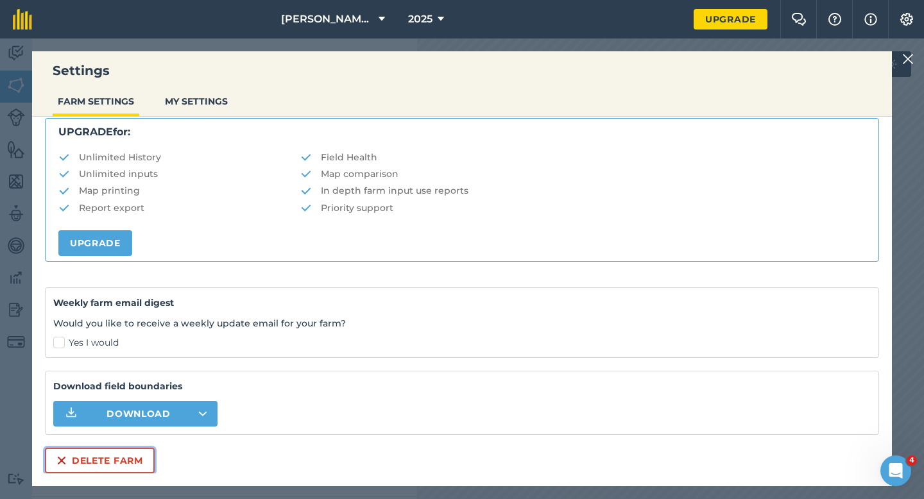
click at [142, 458] on button "Delete farm" at bounding box center [100, 461] width 110 height 26
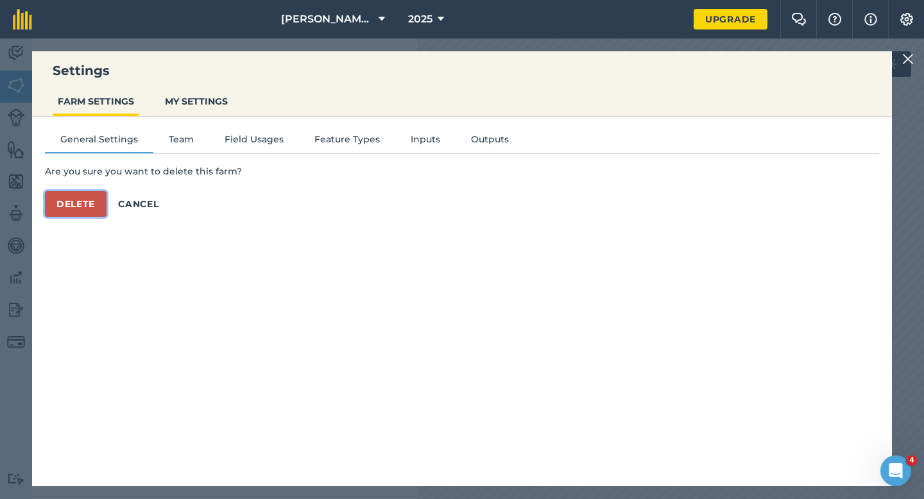
click at [102, 200] on button "Delete" at bounding box center [76, 204] width 62 height 26
